Goal: Task Accomplishment & Management: Use online tool/utility

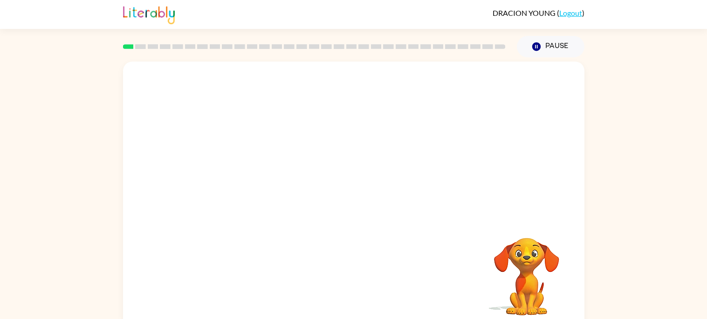
scroll to position [8, 0]
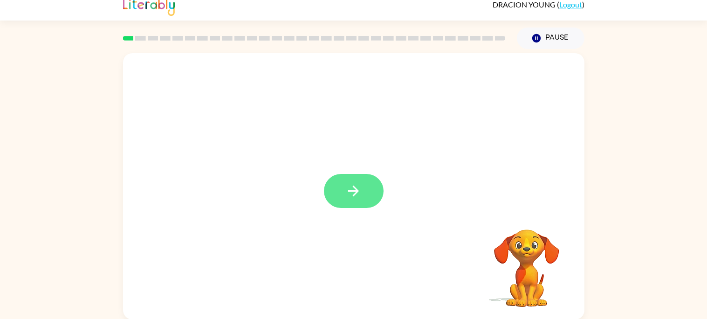
click at [341, 206] on button "button" at bounding box center [354, 191] width 60 height 34
click at [350, 176] on div at bounding box center [331, 170] width 398 height 34
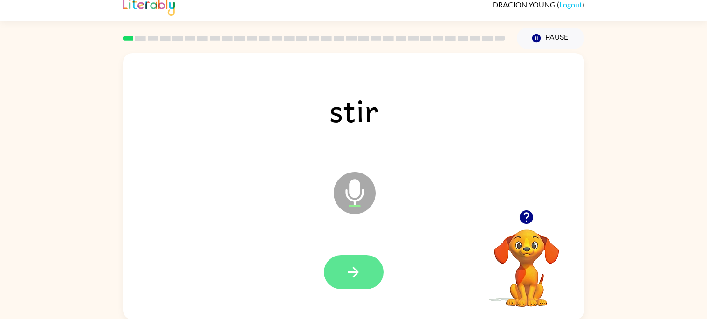
click at [373, 266] on button "button" at bounding box center [354, 272] width 60 height 34
click at [345, 262] on button "button" at bounding box center [354, 272] width 60 height 34
click at [363, 283] on button "button" at bounding box center [354, 272] width 60 height 34
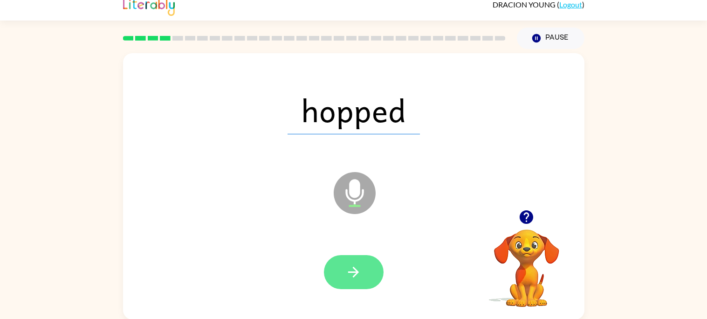
click at [341, 273] on button "button" at bounding box center [354, 272] width 60 height 34
click at [338, 264] on button "button" at bounding box center [354, 272] width 60 height 34
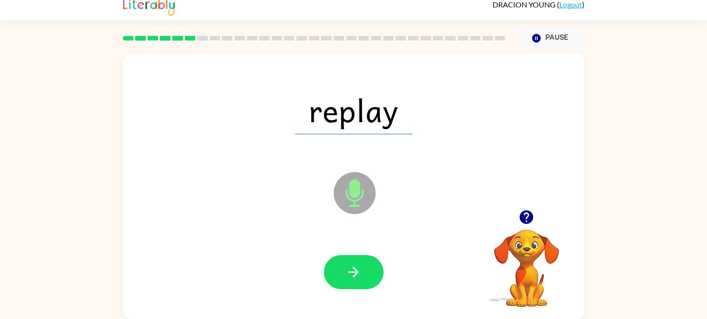
click at [391, 94] on span "replay" at bounding box center [353, 110] width 117 height 48
click at [346, 280] on button "button" at bounding box center [354, 272] width 60 height 34
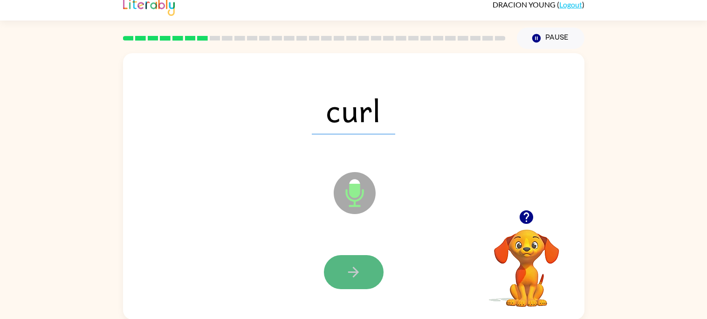
click at [348, 282] on button "button" at bounding box center [354, 272] width 60 height 34
click at [354, 264] on icon "button" at bounding box center [353, 272] width 16 height 16
click at [362, 270] on button "button" at bounding box center [354, 272] width 60 height 34
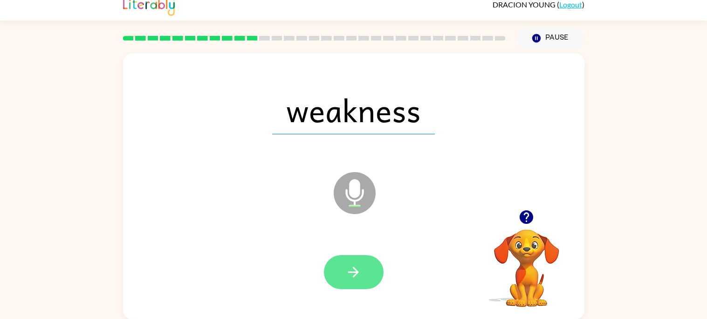
click at [361, 276] on icon "button" at bounding box center [353, 272] width 16 height 16
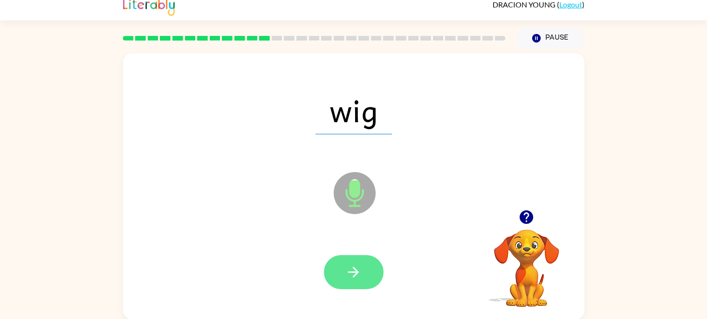
click at [324, 278] on button "button" at bounding box center [354, 272] width 60 height 34
click at [351, 271] on icon "button" at bounding box center [353, 271] width 11 height 11
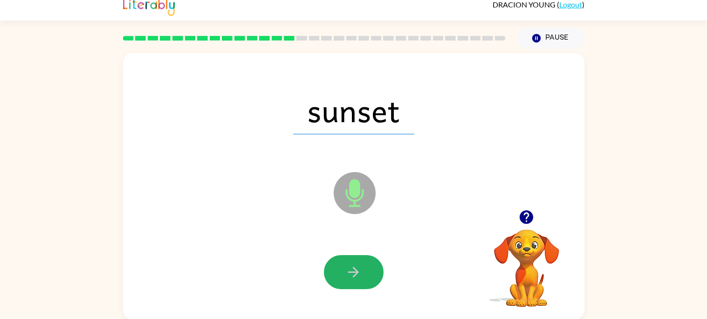
click at [351, 271] on icon "button" at bounding box center [353, 271] width 11 height 11
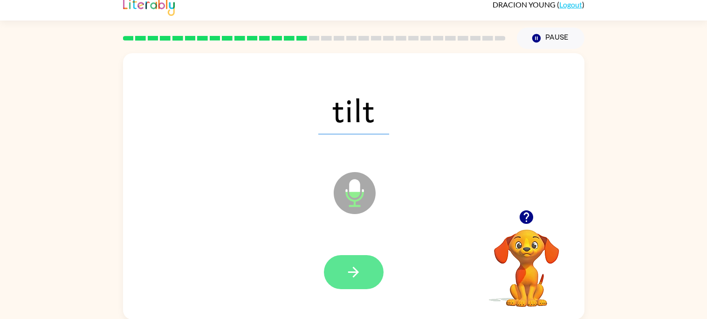
click at [328, 269] on button "button" at bounding box center [354, 272] width 60 height 34
click at [355, 280] on button "button" at bounding box center [354, 272] width 60 height 34
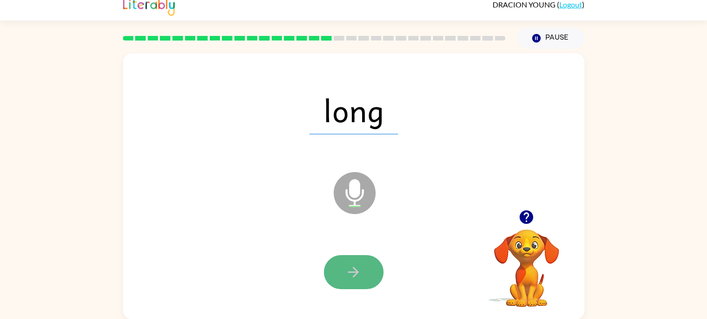
click at [352, 271] on icon "button" at bounding box center [353, 271] width 11 height 11
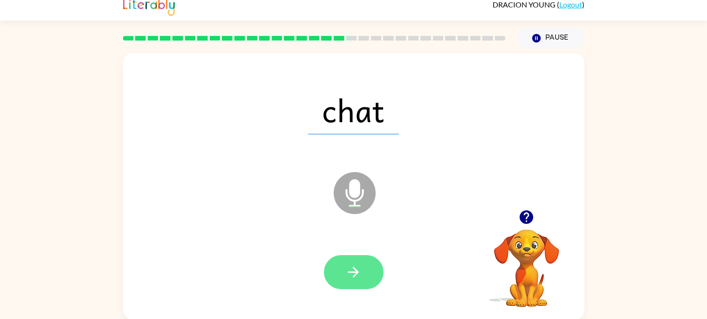
click at [352, 272] on icon "button" at bounding box center [353, 272] width 16 height 16
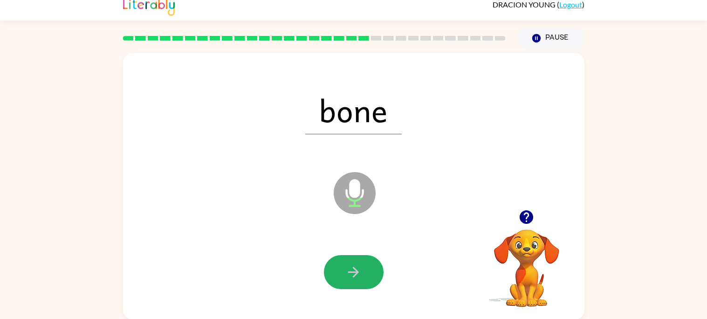
click at [352, 272] on icon "button" at bounding box center [353, 272] width 16 height 16
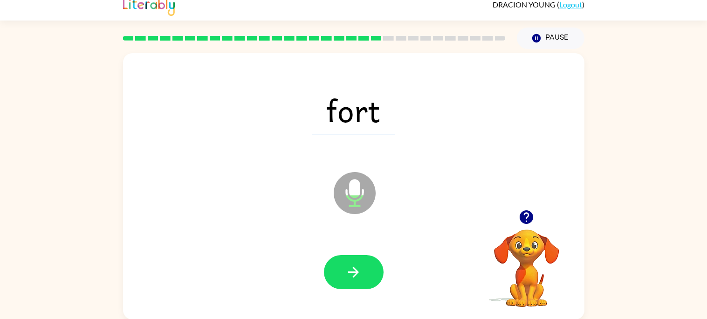
click at [352, 272] on icon "button" at bounding box center [353, 272] width 16 height 16
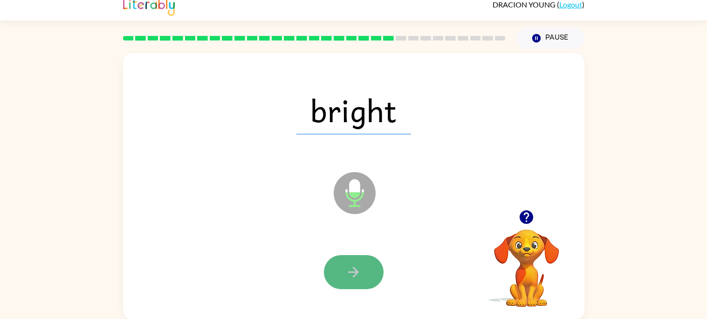
click at [353, 274] on icon "button" at bounding box center [353, 272] width 16 height 16
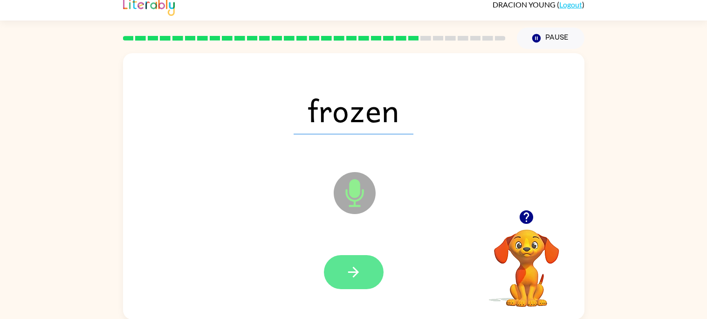
click at [362, 270] on button "button" at bounding box center [354, 272] width 60 height 34
click at [366, 275] on button "button" at bounding box center [354, 272] width 60 height 34
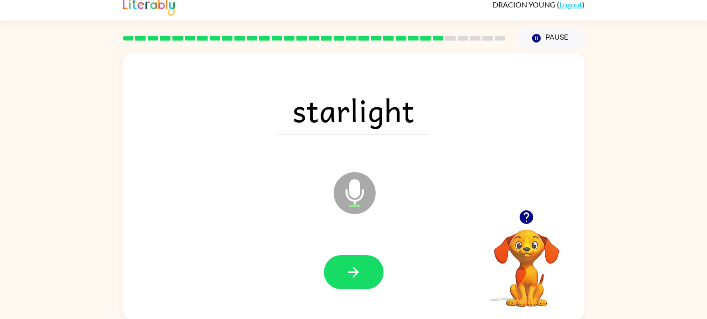
click at [366, 275] on button "button" at bounding box center [354, 272] width 60 height 34
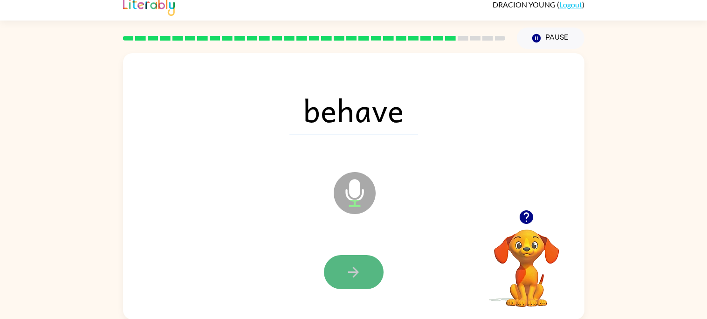
click at [352, 286] on button "button" at bounding box center [354, 272] width 60 height 34
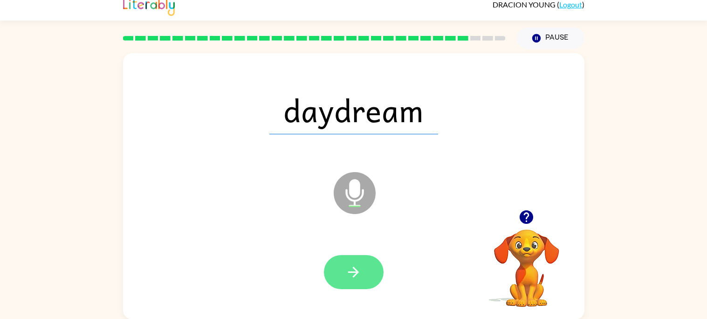
click at [355, 285] on button "button" at bounding box center [354, 272] width 60 height 34
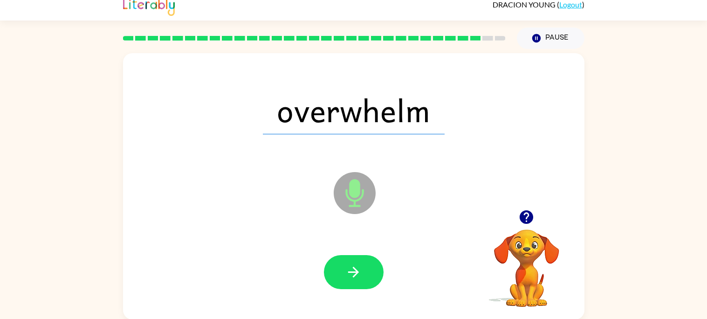
click at [356, 291] on div at bounding box center [353, 272] width 443 height 76
click at [353, 283] on button "button" at bounding box center [354, 272] width 60 height 34
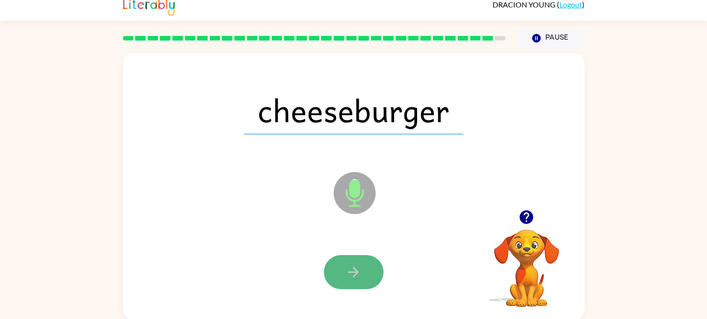
click at [359, 274] on icon "button" at bounding box center [353, 272] width 16 height 16
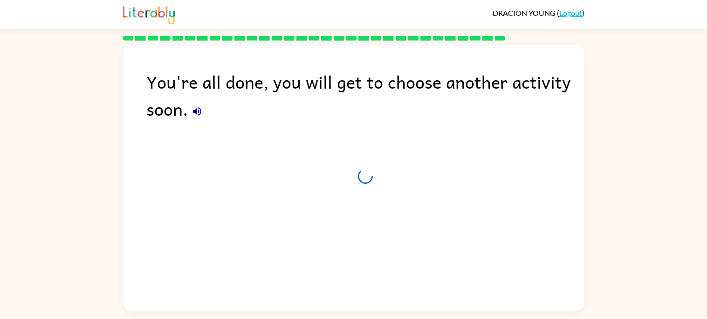
scroll to position [0, 0]
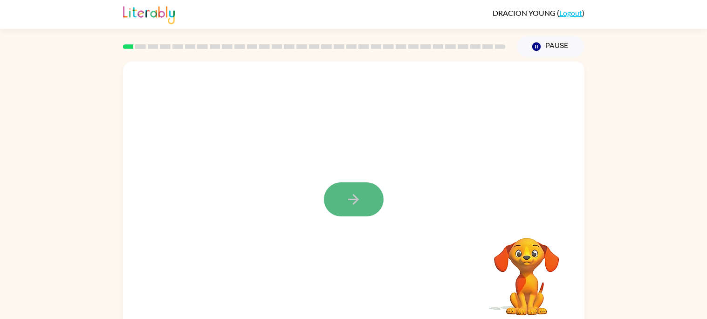
click at [359, 201] on icon "button" at bounding box center [353, 199] width 16 height 16
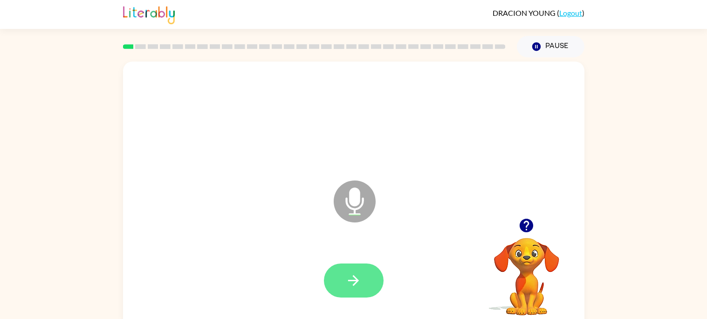
click at [345, 280] on icon "button" at bounding box center [353, 280] width 16 height 16
click at [365, 277] on button "button" at bounding box center [354, 280] width 60 height 34
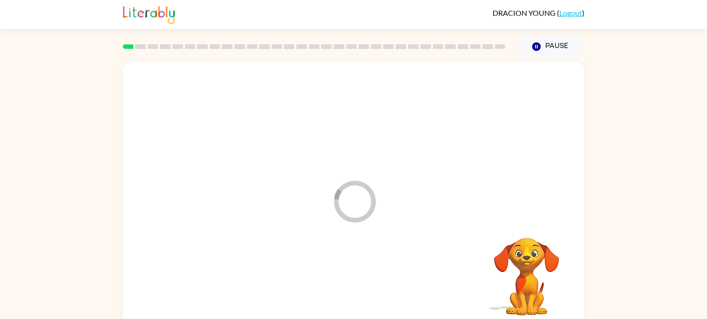
click at [365, 277] on div at bounding box center [353, 280] width 443 height 76
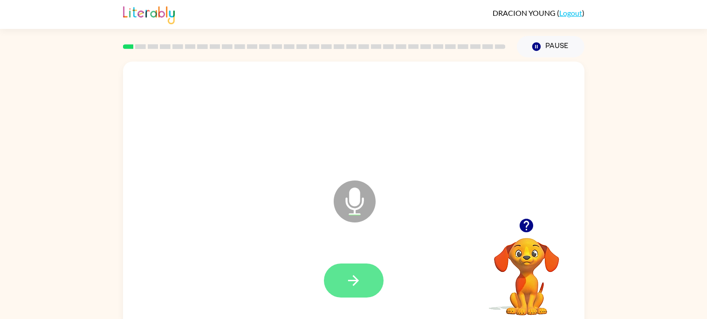
click at [365, 279] on button "button" at bounding box center [354, 280] width 60 height 34
click at [363, 279] on button "button" at bounding box center [354, 280] width 60 height 34
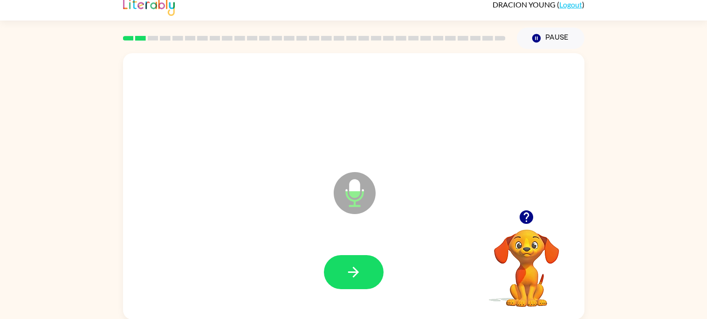
click at [363, 279] on button "button" at bounding box center [354, 272] width 60 height 34
click at [350, 273] on icon "button" at bounding box center [353, 272] width 16 height 16
click at [350, 269] on icon "button" at bounding box center [353, 272] width 16 height 16
click at [361, 264] on icon "button" at bounding box center [353, 272] width 16 height 16
click at [353, 264] on icon "button" at bounding box center [353, 272] width 16 height 16
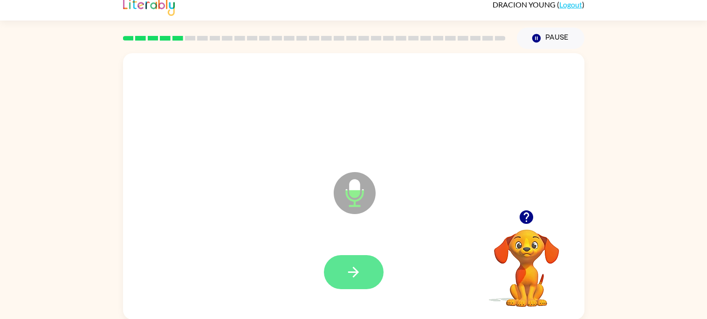
click at [358, 268] on icon "button" at bounding box center [353, 272] width 16 height 16
click at [499, 6] on span "DRACION YOUNG" at bounding box center [524, 4] width 64 height 9
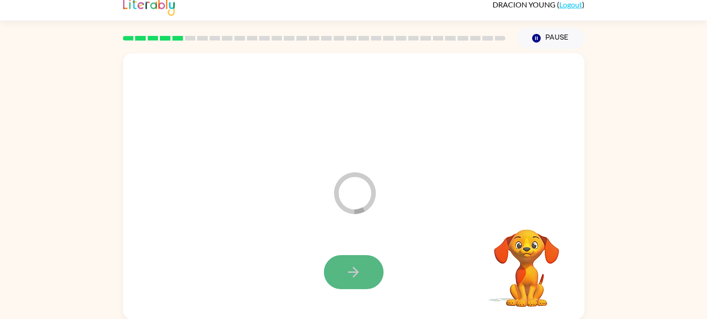
click at [378, 274] on button "button" at bounding box center [354, 272] width 60 height 34
click at [345, 273] on icon "button" at bounding box center [353, 272] width 16 height 16
click at [341, 264] on button "button" at bounding box center [354, 272] width 60 height 34
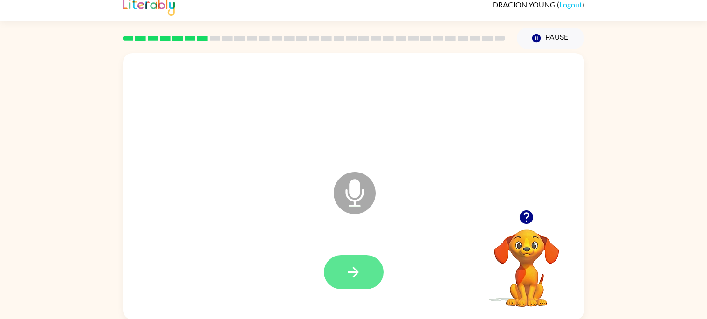
click at [344, 266] on button "button" at bounding box center [354, 272] width 60 height 34
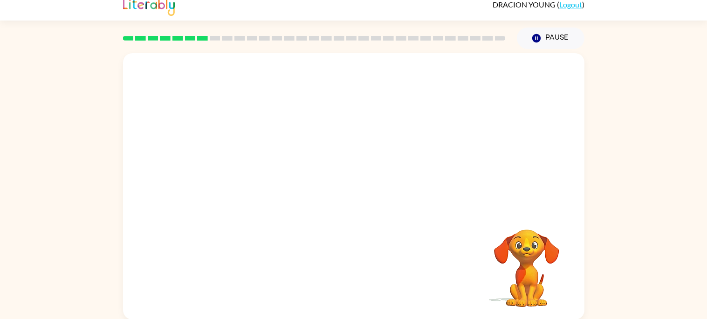
click at [345, 263] on div "Your browser must support playing .mp4 files to use Literably. Please try using…" at bounding box center [353, 186] width 461 height 266
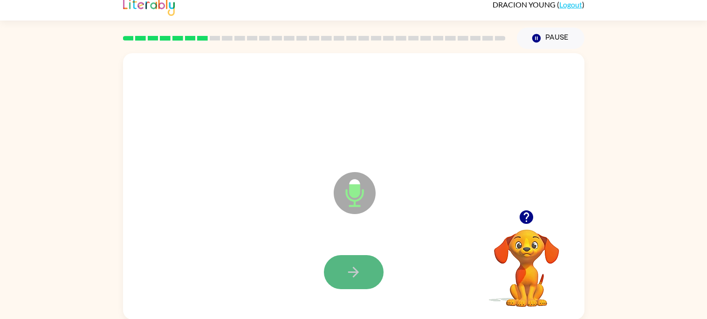
click at [356, 269] on icon "button" at bounding box center [353, 271] width 11 height 11
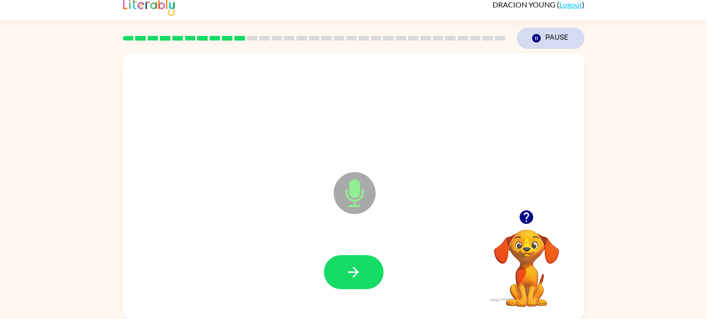
click at [549, 41] on button "Pause Pause" at bounding box center [551, 37] width 68 height 21
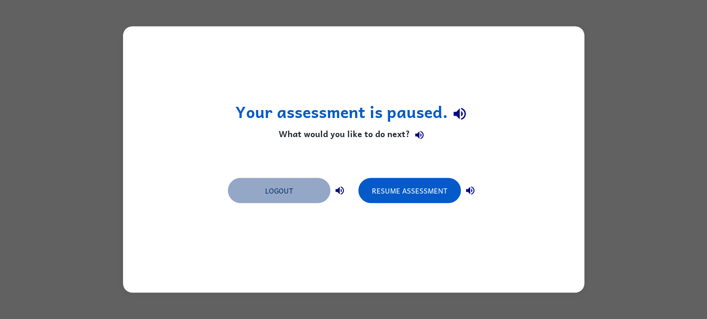
click at [281, 199] on button "Logout" at bounding box center [279, 190] width 102 height 25
